Goal: Task Accomplishment & Management: Use online tool/utility

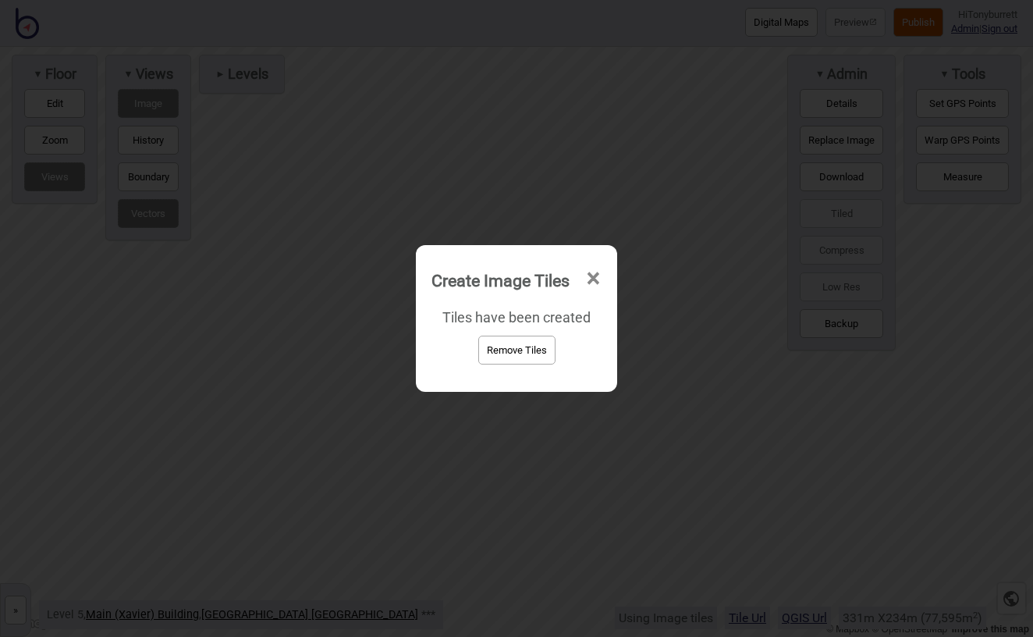
click at [596, 271] on span "×" at bounding box center [593, 278] width 16 height 51
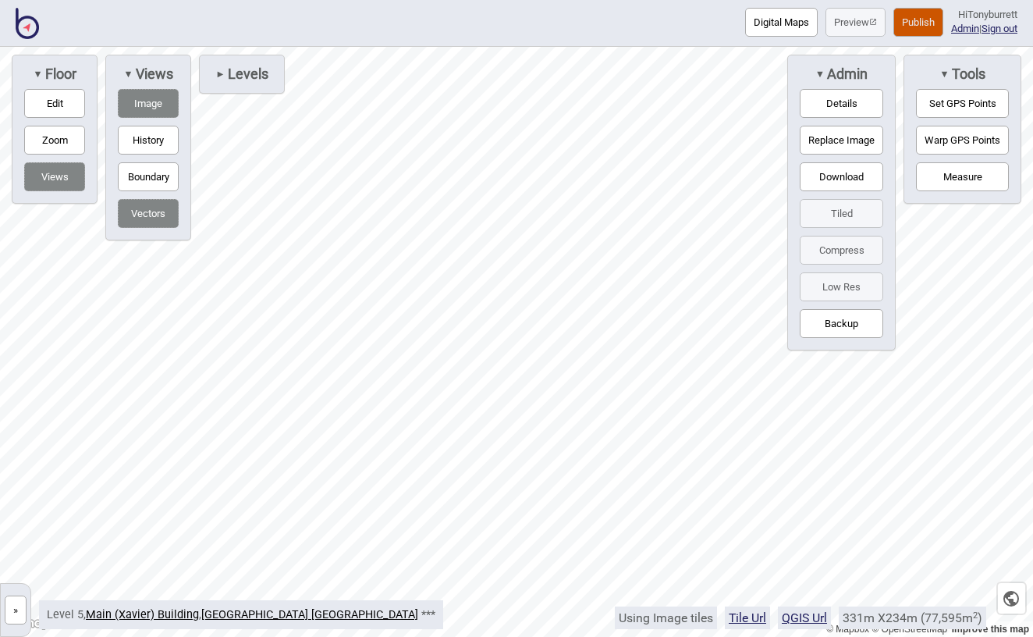
click at [16, 621] on button "»" at bounding box center [16, 609] width 22 height 29
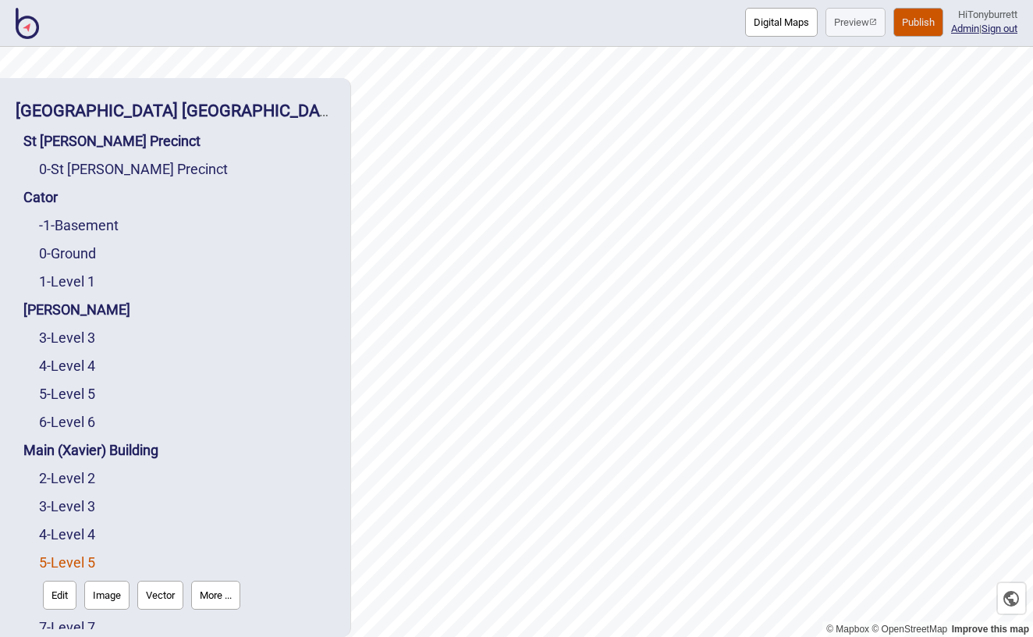
click at [215, 580] on button "More ..." at bounding box center [215, 594] width 49 height 29
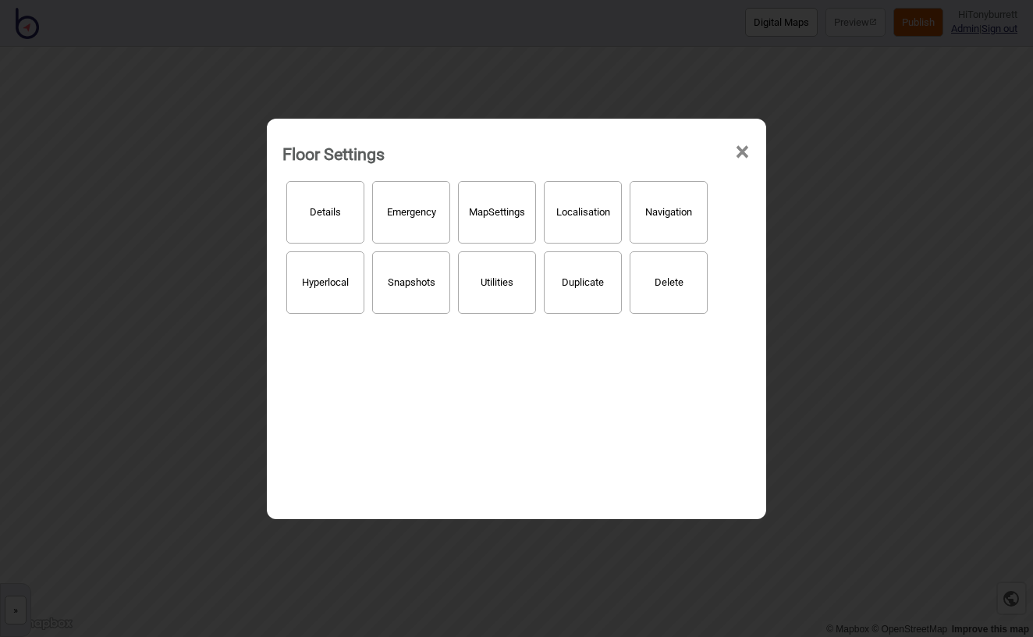
click at [304, 288] on button "Hyperlocal" at bounding box center [325, 282] width 78 height 62
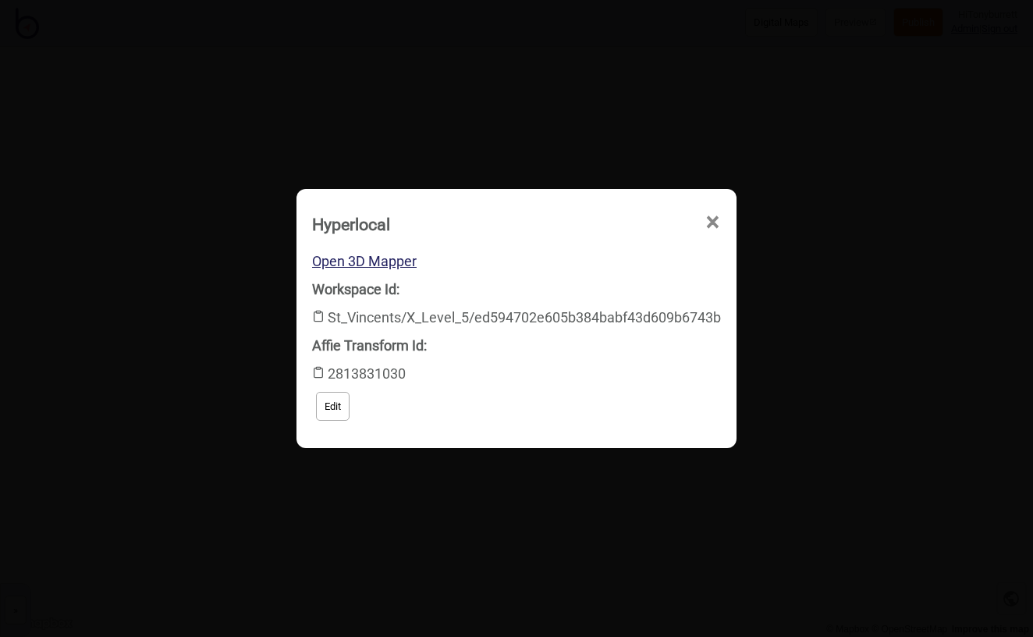
click at [449, 336] on div "Open 3D Mapper Workspace Id: St_Vincents/X_Level_5/ed594702e605b384babf43d609b6…" at bounding box center [516, 336] width 134 height 0
click at [371, 260] on link "Open 3D Mapper" at bounding box center [364, 261] width 105 height 16
click at [584, 286] on span "×" at bounding box center [575, 311] width 16 height 51
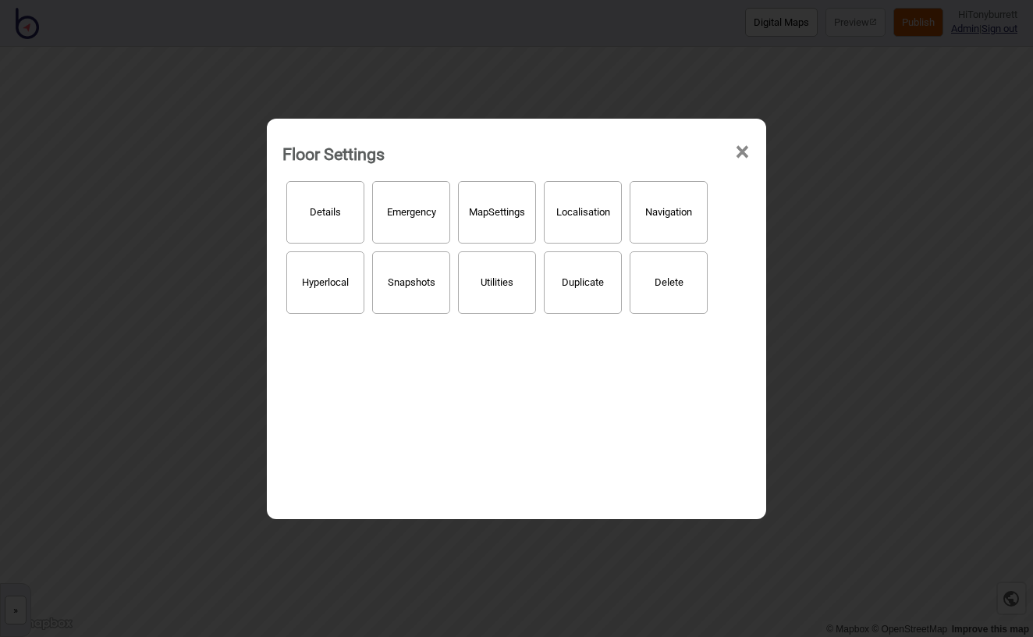
click at [749, 152] on span "×" at bounding box center [742, 151] width 16 height 51
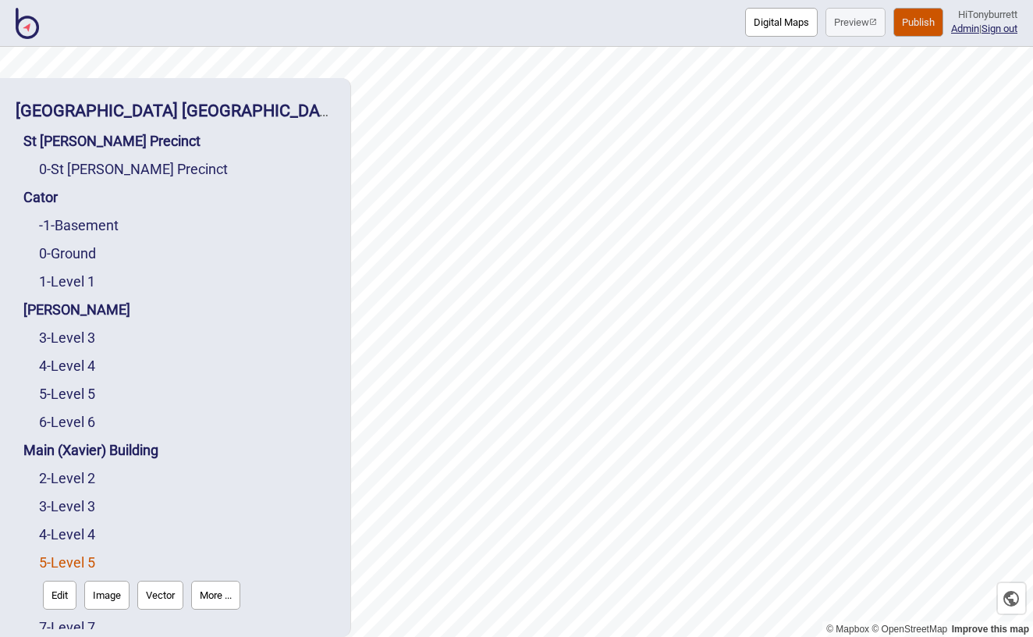
click at [105, 580] on button "Image" at bounding box center [106, 594] width 45 height 29
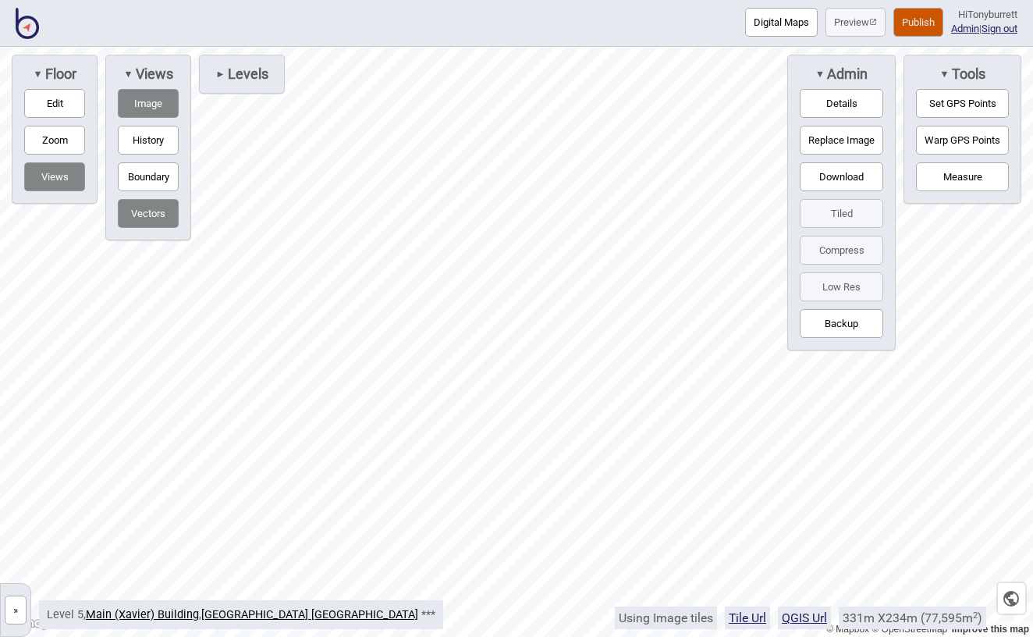
click at [10, 610] on button "»" at bounding box center [16, 609] width 22 height 29
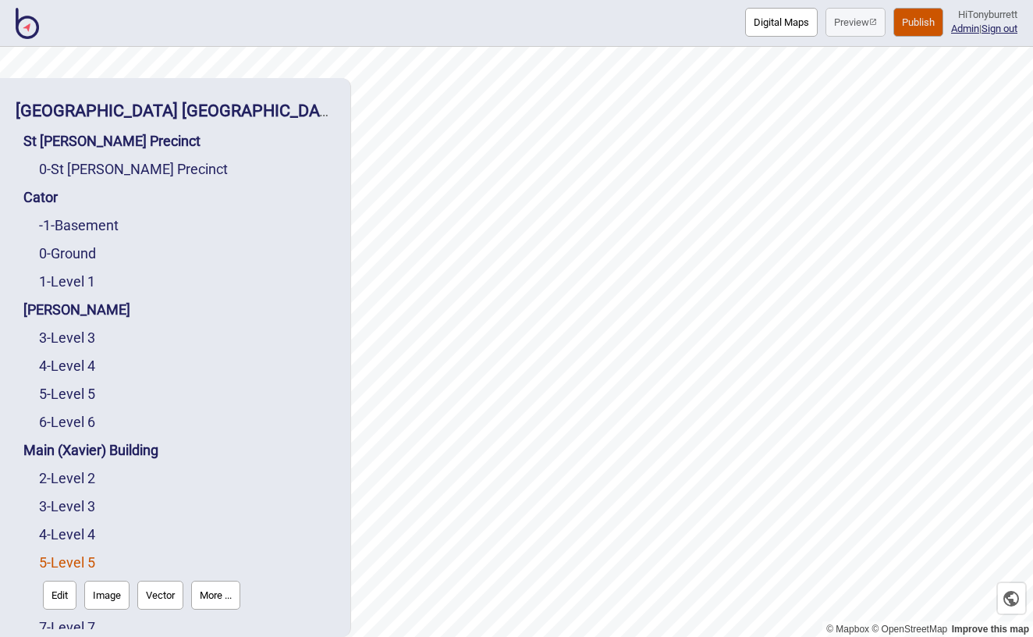
click at [62, 580] on button "Edit" at bounding box center [60, 594] width 34 height 29
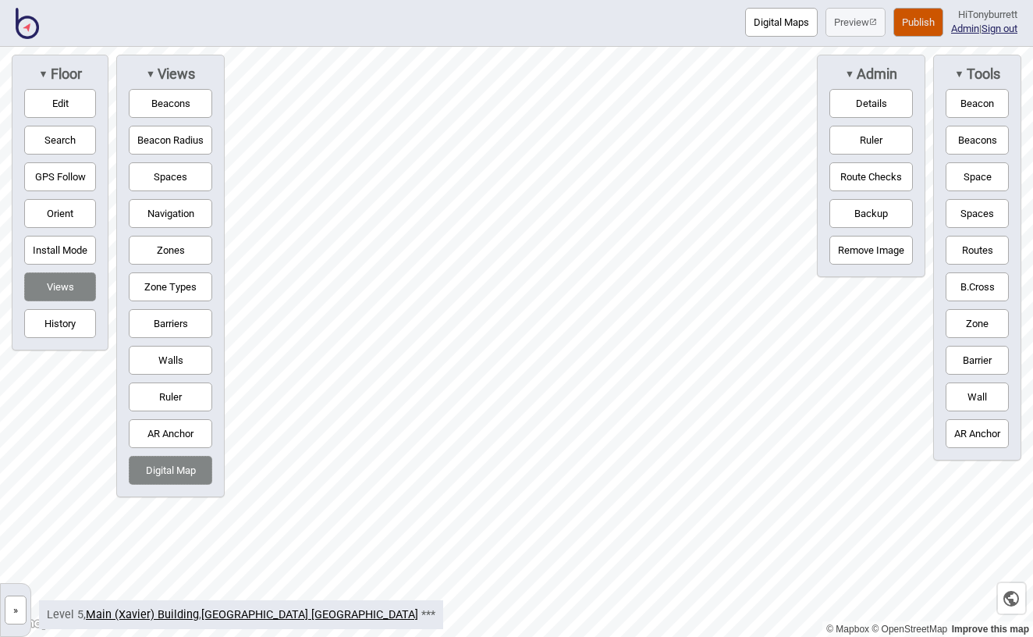
click at [178, 332] on button "Barriers" at bounding box center [170, 323] width 83 height 29
click at [31, 36] on img at bounding box center [27, 23] width 23 height 31
click at [779, 36] on button "Digital Maps" at bounding box center [781, 22] width 73 height 29
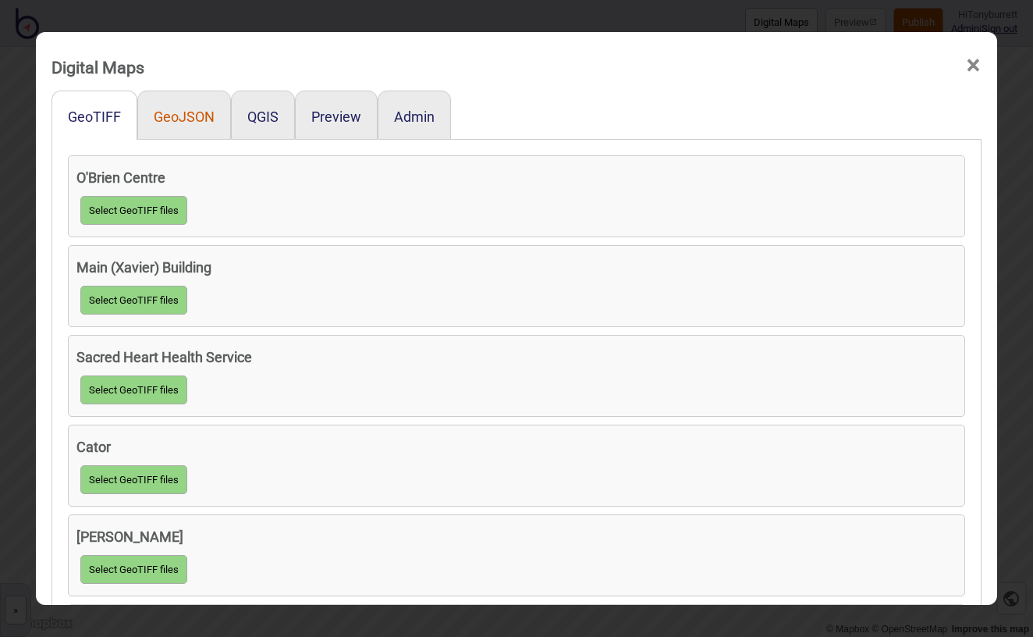
click at [193, 112] on button "GeoJSON" at bounding box center [184, 116] width 61 height 16
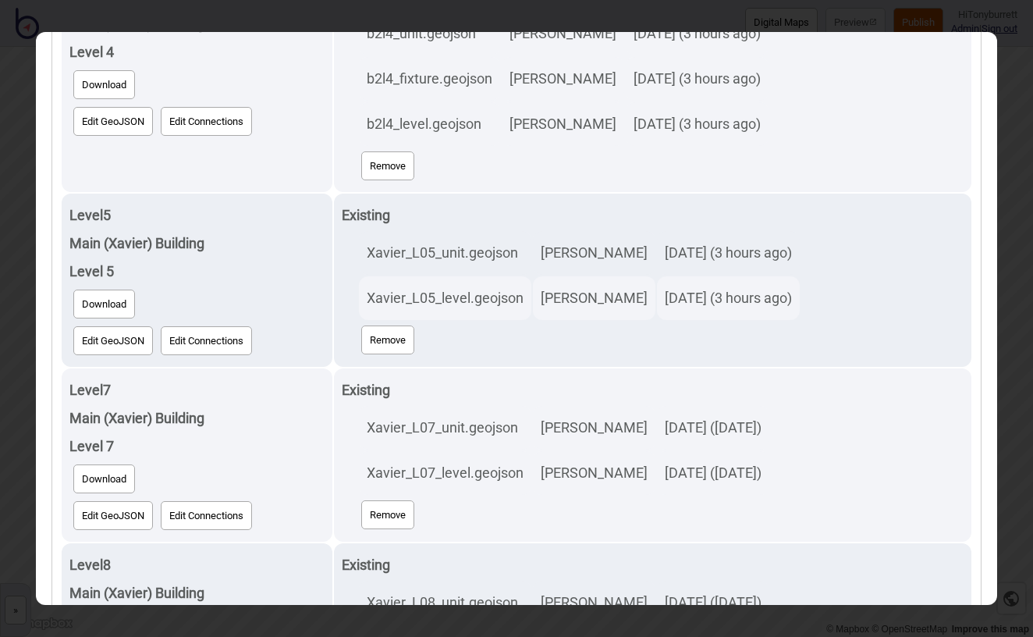
scroll to position [2014, 0]
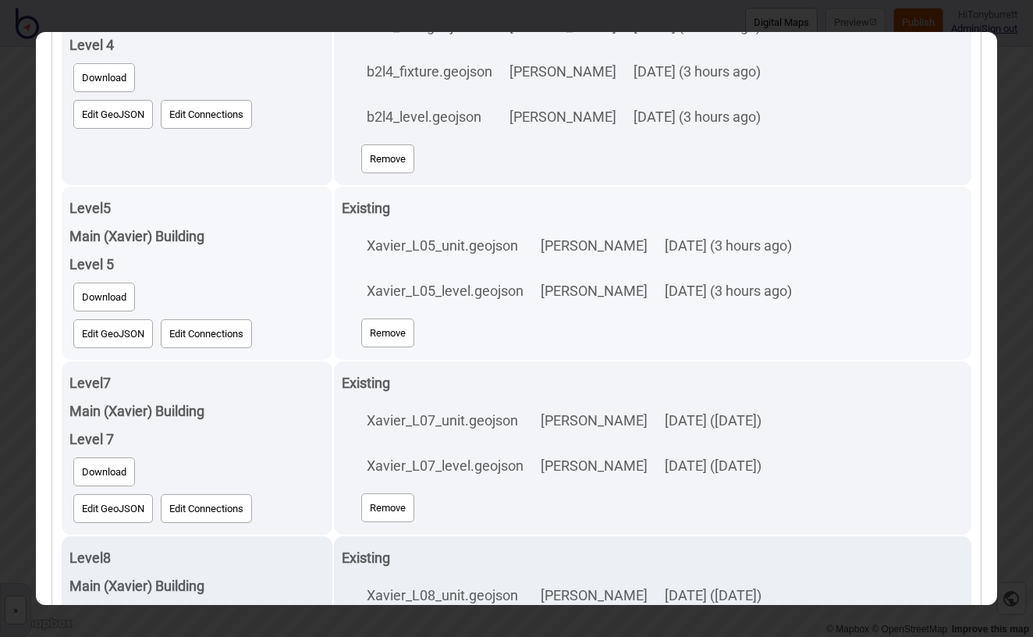
click at [116, 340] on button "Edit GeoJSON" at bounding box center [113, 333] width 80 height 29
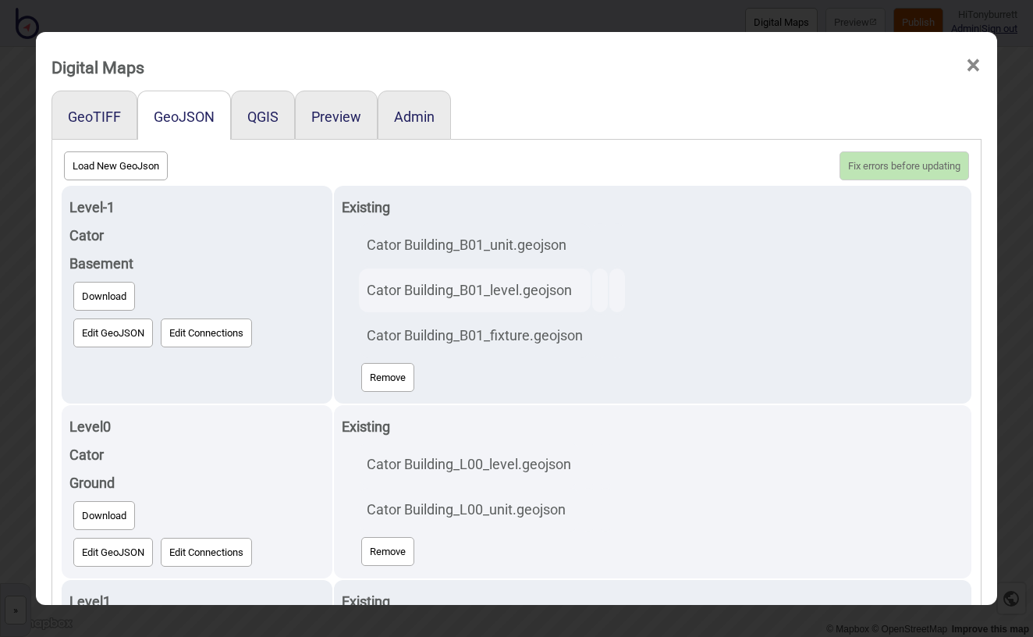
scroll to position [0, 0]
click at [970, 69] on span "×" at bounding box center [973, 65] width 16 height 51
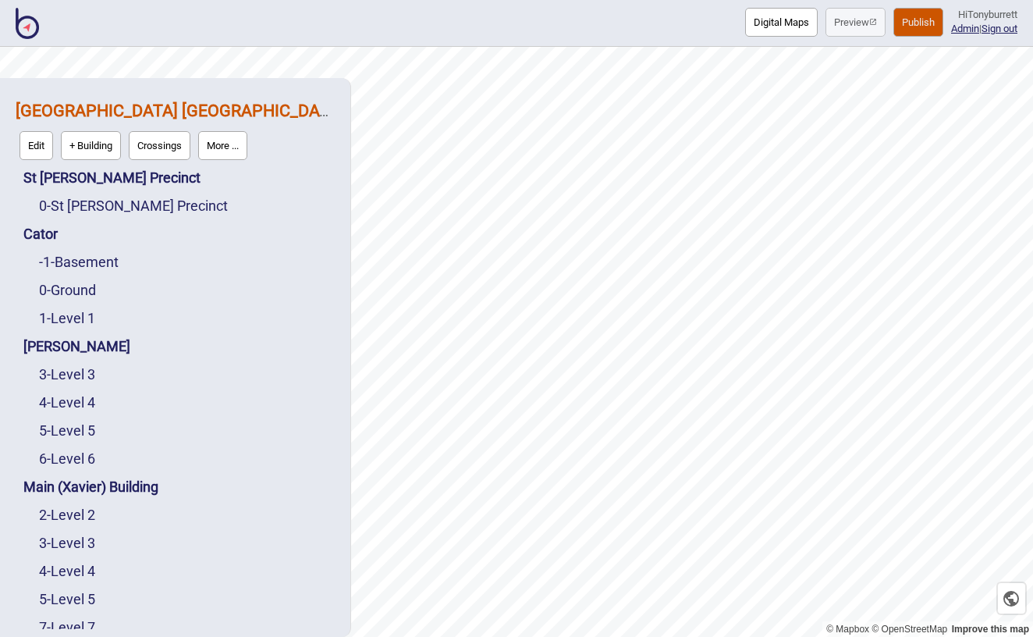
click at [235, 135] on button "More ..." at bounding box center [222, 145] width 49 height 29
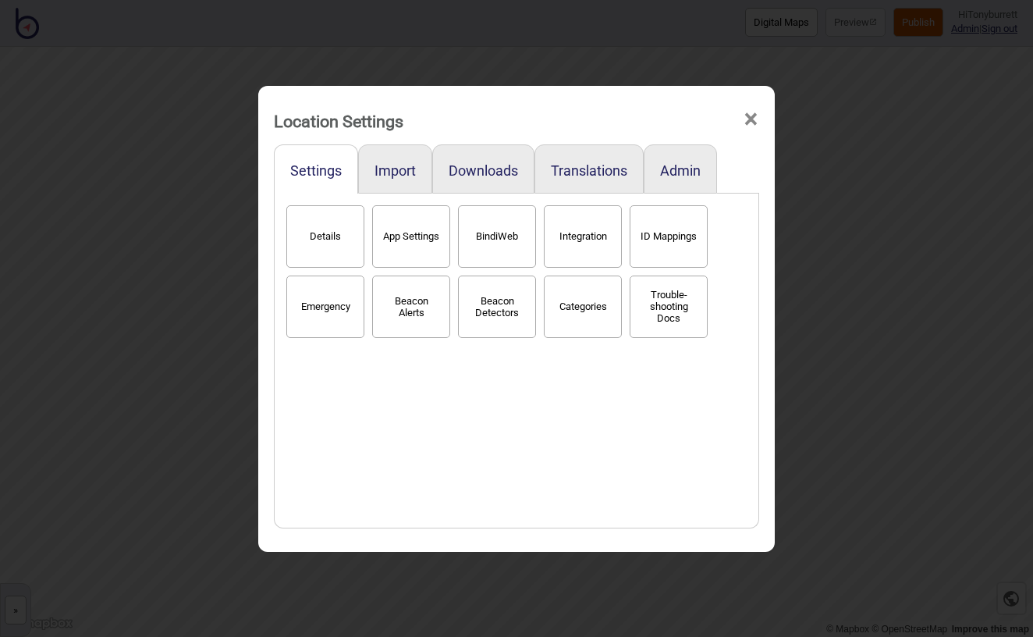
click at [482, 227] on button "BindiWeb" at bounding box center [497, 236] width 78 height 62
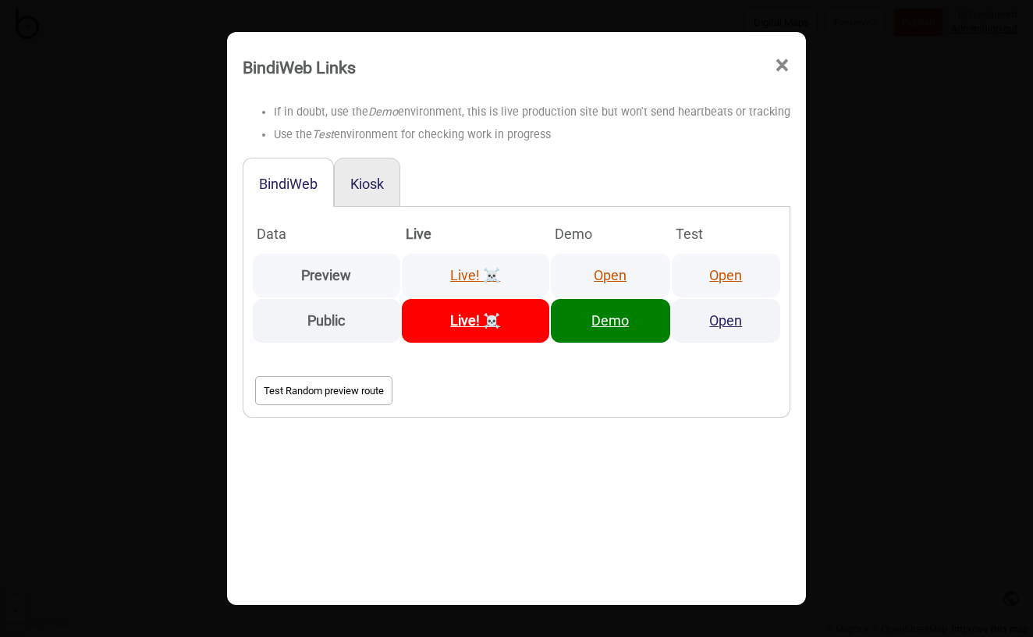
click at [613, 270] on link "Open" at bounding box center [610, 275] width 33 height 16
